Goal: Check status: Check status

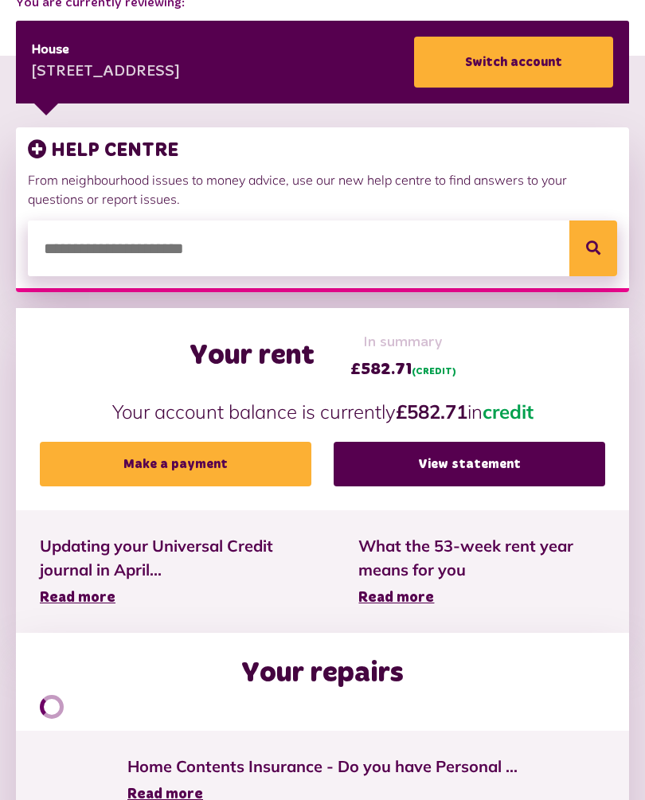
scroll to position [253, 0]
click at [505, 461] on link "View statement" at bounding box center [468, 464] width 271 height 45
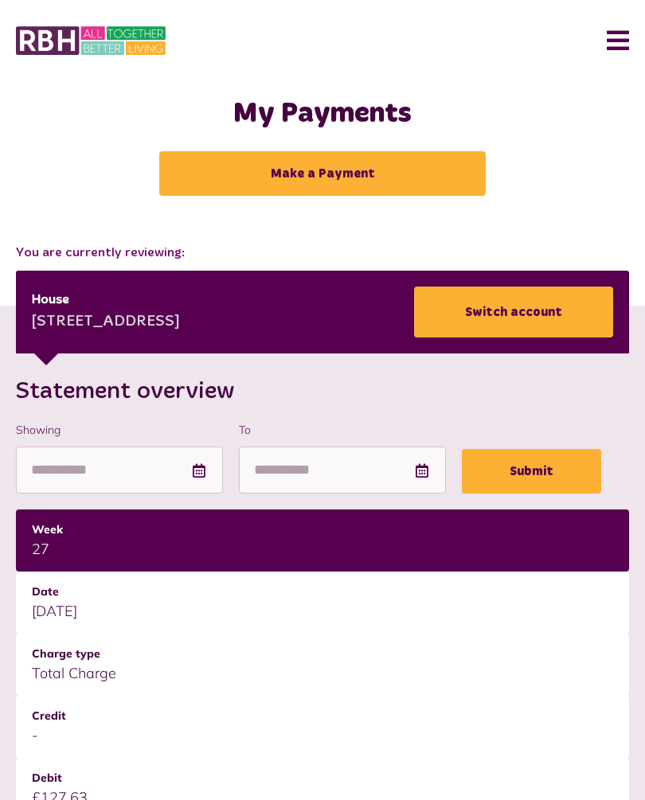
click at [616, 43] on button "Menu" at bounding box center [612, 40] width 34 height 49
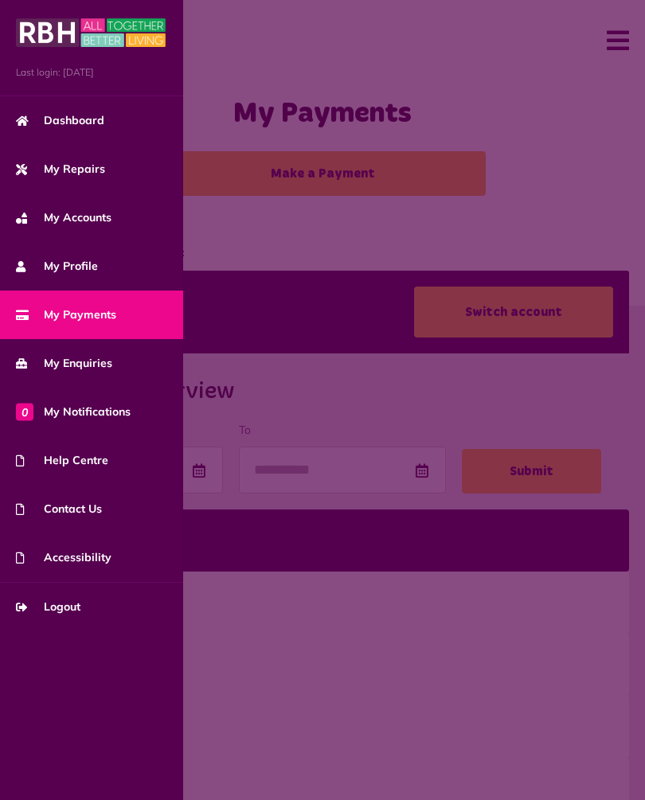
click at [100, 166] on span "My Repairs" at bounding box center [60, 169] width 89 height 17
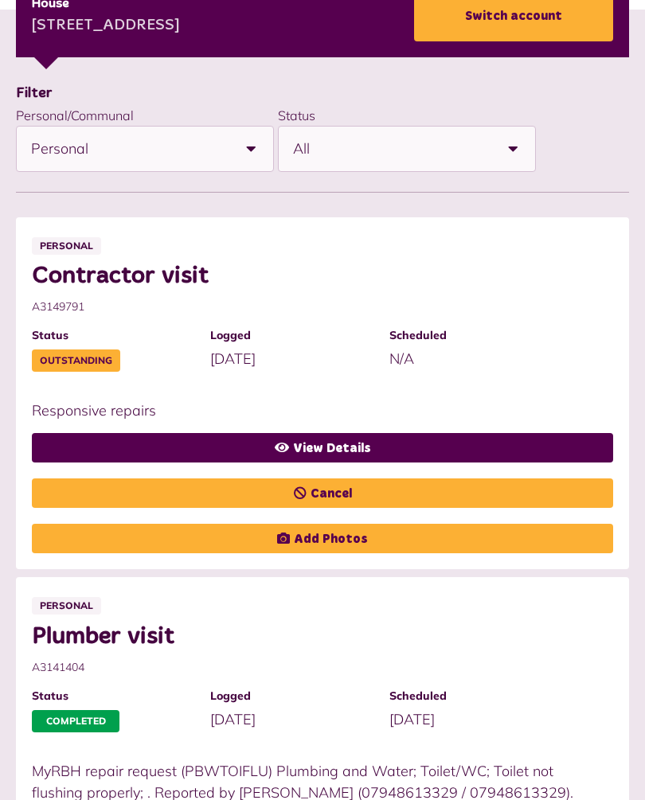
scroll to position [296, 0]
click at [447, 444] on link "View Details" at bounding box center [322, 447] width 581 height 29
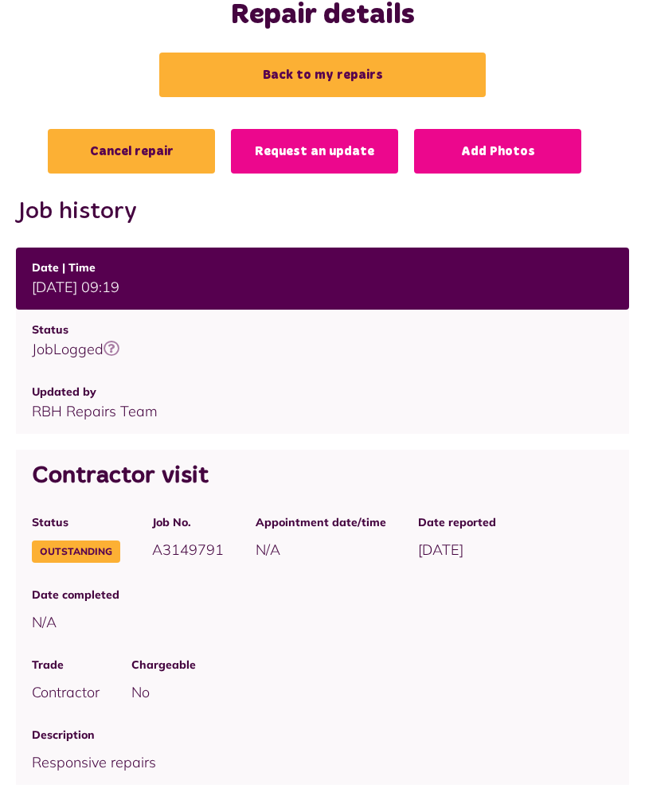
click at [108, 350] on icon at bounding box center [111, 349] width 16 height 16
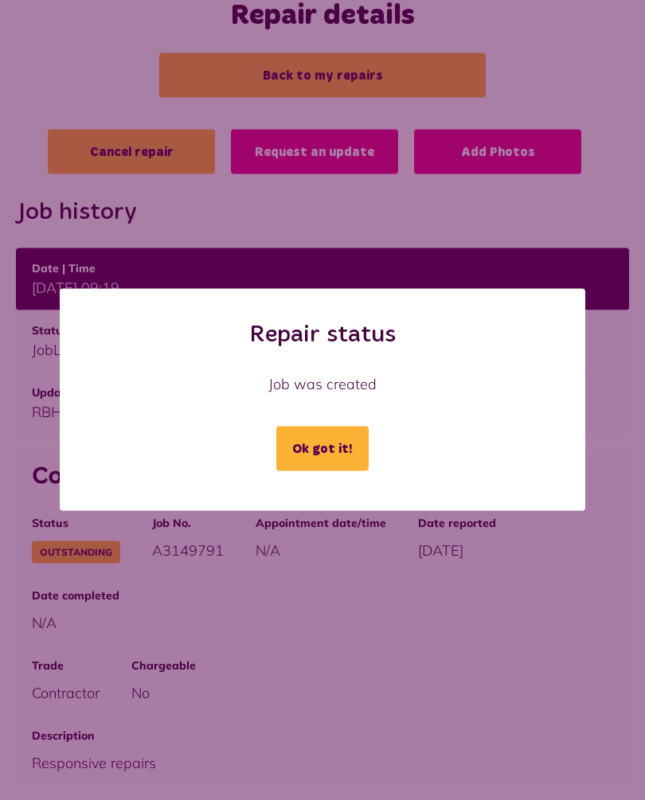
scroll to position [99, 0]
click at [614, 70] on div "Repair status Job was created Ok got it! Loading..." at bounding box center [322, 400] width 645 height 800
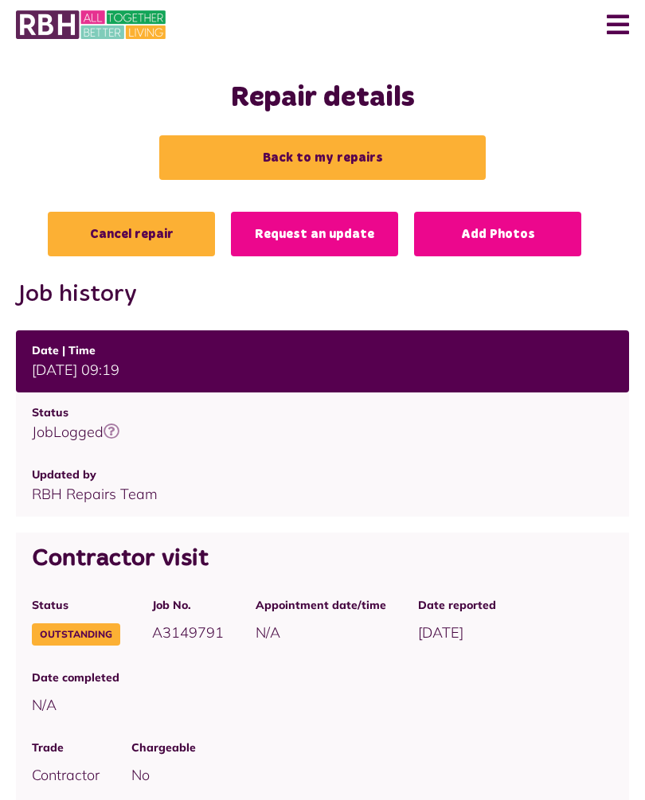
scroll to position [0, 0]
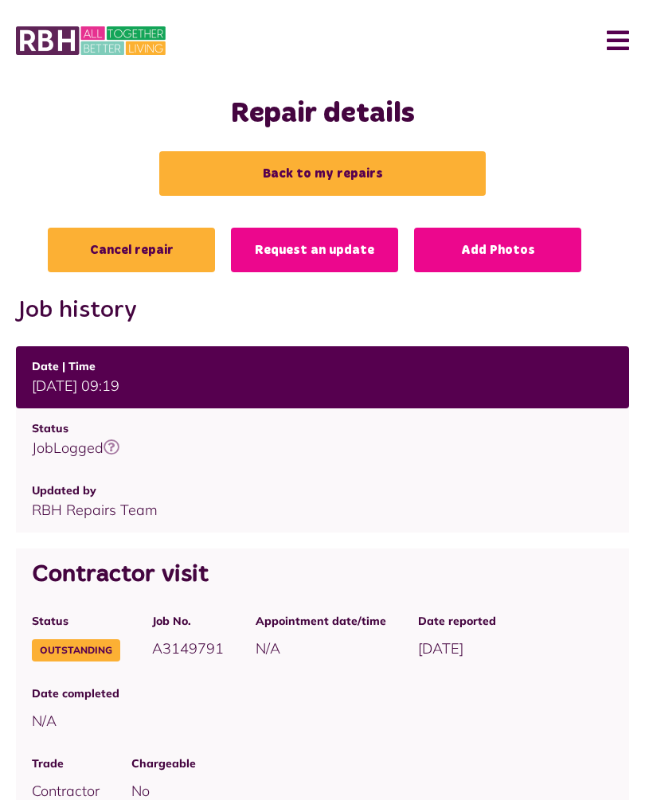
click at [365, 171] on link "Back to my repairs" at bounding box center [322, 173] width 326 height 45
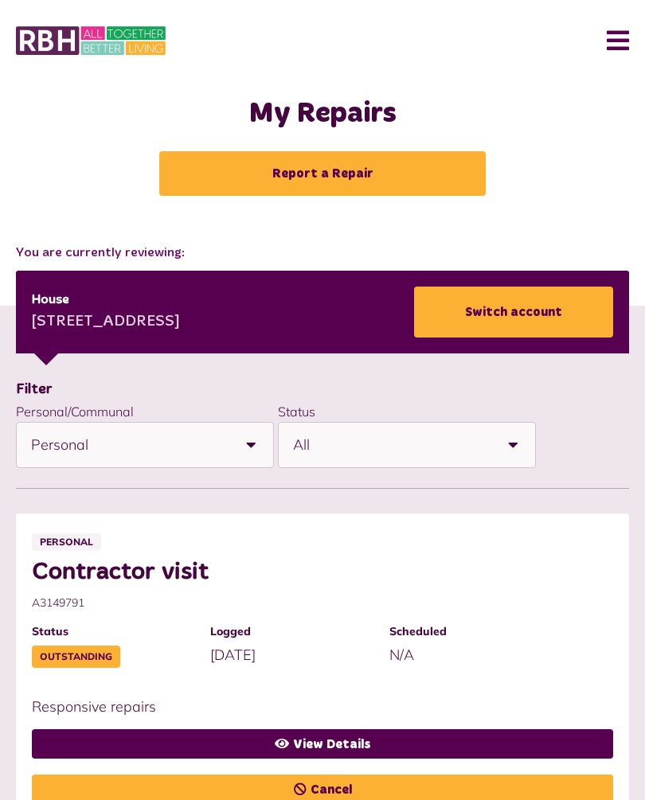
click at [617, 45] on button "Menu" at bounding box center [612, 40] width 34 height 49
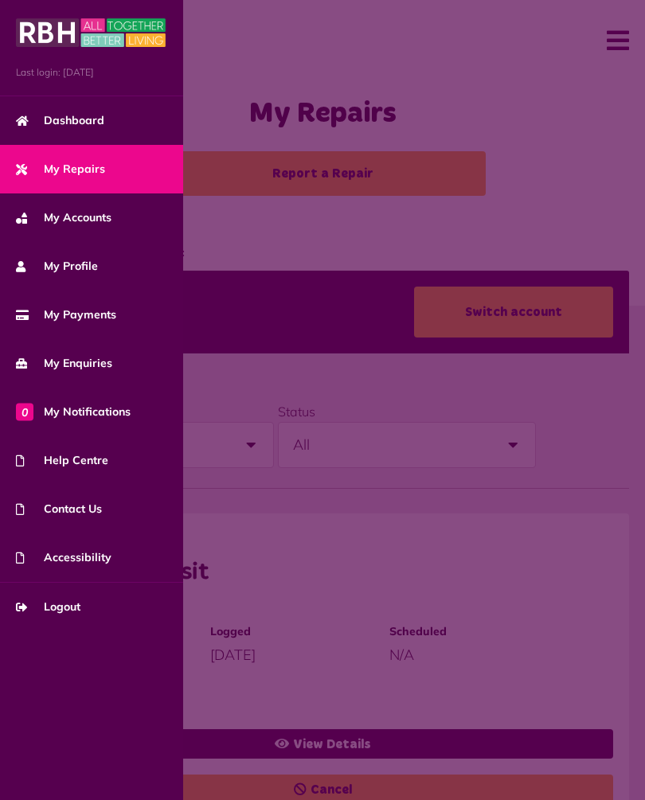
click at [79, 618] on link "Logout" at bounding box center [91, 607] width 183 height 49
